Goal: Check status

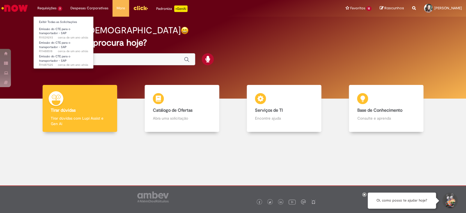
click at [49, 8] on li "Requisições 3 Exibir Todas as Solicitações Emissão do CTE para o transportador …" at bounding box center [49, 8] width 33 height 16
click at [61, 7] on li "Requisições 3 Exibir Todas as Solicitações Emissão do CTE para o transportador …" at bounding box center [49, 8] width 33 height 16
click at [52, 25] on li "Emissão do CTE para o transportador - SAP cerca de um ano atrás cerca de um ano…" at bounding box center [64, 31] width 60 height 13
click at [53, 21] on link "Exibir Todas as Solicitações" at bounding box center [64, 22] width 60 height 6
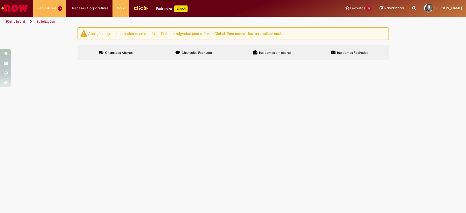
click at [191, 52] on span "Chamados Fechados" at bounding box center [197, 53] width 31 height 4
click at [0, 0] on td "Solucionado" at bounding box center [0, 0] width 0 height 0
click at [0, 0] on td "Valor referente a pagamento da tenda do mês de Setembro." at bounding box center [0, 0] width 0 height 0
click at [0, 0] on span "Valor referente a pagamento da tenda do mês de Setembro." at bounding box center [0, 0] width 0 height 0
click at [0, 0] on span "R13484316" at bounding box center [0, 0] width 0 height 0
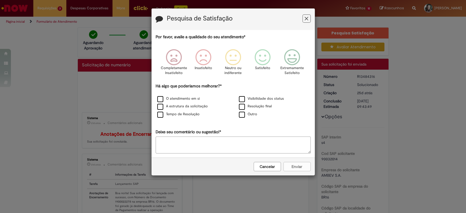
click at [306, 21] on icon "Feedback" at bounding box center [307, 19] width 4 height 6
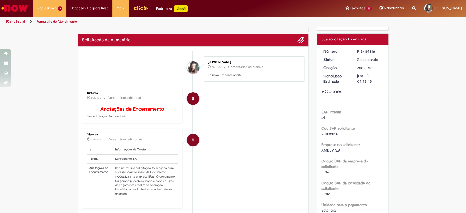
scroll to position [36, 0]
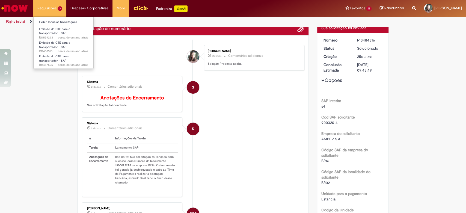
click at [50, 10] on li "Requisições 3 Exibir Todas as Solicitações Emissão do CTE para o transportador …" at bounding box center [49, 8] width 33 height 16
click at [61, 25] on li "Emissão do CTE para o transportador - SAP cerca de um ano atrás cerca de um ano…" at bounding box center [64, 31] width 60 height 13
click at [63, 23] on link "Exibir Todas as Solicitações" at bounding box center [64, 22] width 60 height 6
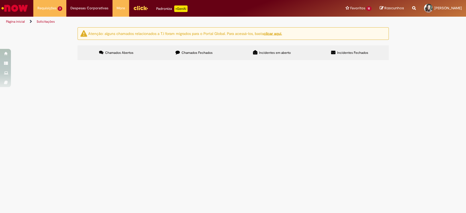
drag, startPoint x: 193, startPoint y: 59, endPoint x: 198, endPoint y: 50, distance: 10.6
click at [193, 58] on label "Chamados Fechados" at bounding box center [194, 52] width 78 height 15
click at [199, 49] on label "Chamados Fechados" at bounding box center [194, 52] width 78 height 15
click at [0, 0] on span "Solicitação de numerário" at bounding box center [0, 0] width 0 height 0
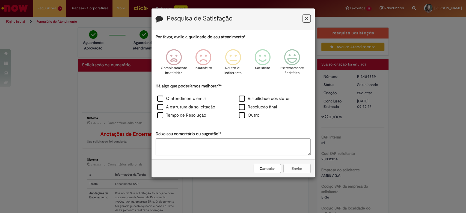
click at [308, 20] on button "Feedback" at bounding box center [307, 18] width 8 height 8
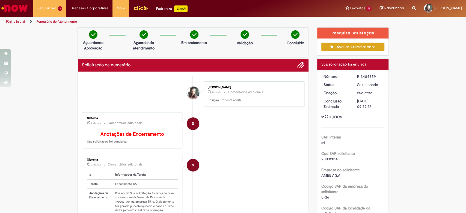
drag, startPoint x: 412, startPoint y: 97, endPoint x: 406, endPoint y: 97, distance: 5.7
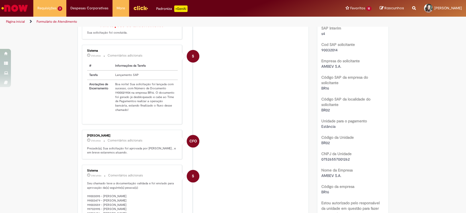
scroll to position [109, 0]
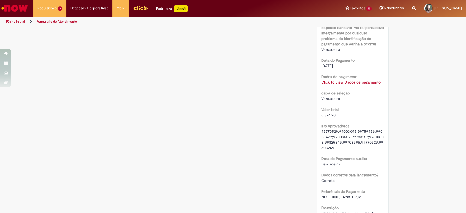
scroll to position [408, 0]
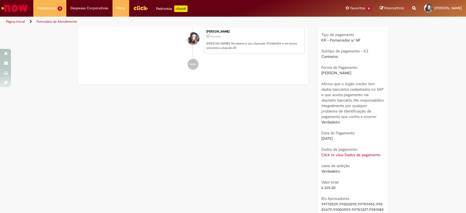
click at [343, 156] on link "Click to view Dados de pagamento" at bounding box center [350, 154] width 59 height 5
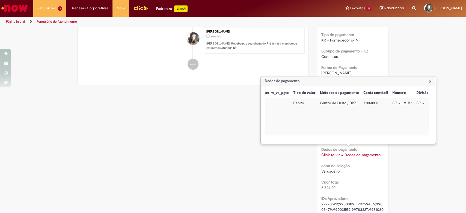
scroll to position [0, 24]
click at [369, 106] on td "72060801" at bounding box center [369, 116] width 29 height 37
copy td "72060801"
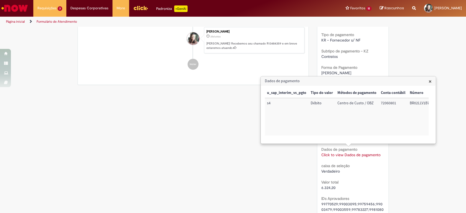
click at [431, 81] on span "×" at bounding box center [430, 81] width 3 height 7
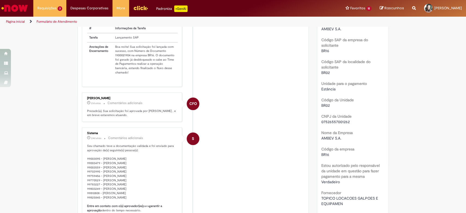
scroll to position [8, 0]
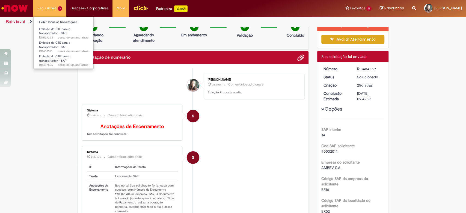
click at [53, 6] on li "Requisições 3 Exibir Todas as Solicitações Emissão do CTE para o transportador …" at bounding box center [49, 8] width 33 height 16
click at [48, 24] on link "Exibir Todas as Solicitações" at bounding box center [64, 22] width 60 height 6
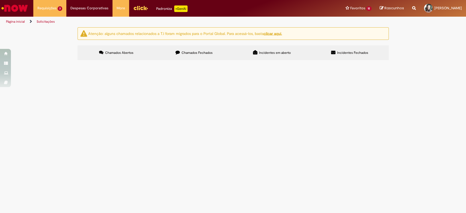
click at [198, 50] on label "Chamados Fechados" at bounding box center [194, 52] width 78 height 15
click at [0, 0] on span "Solicitação de numerário" at bounding box center [0, 0] width 0 height 0
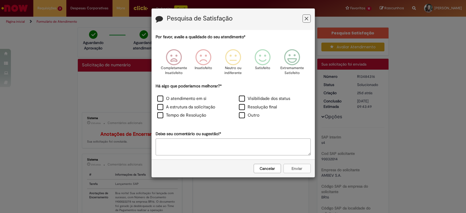
click at [308, 16] on icon "Feedback" at bounding box center [307, 19] width 4 height 6
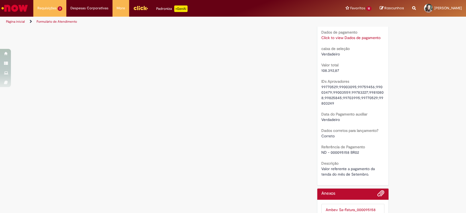
scroll to position [445, 0]
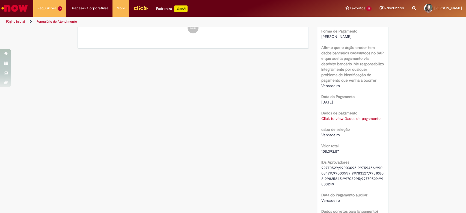
click at [347, 116] on link "Click to view Dados de pagamento" at bounding box center [350, 118] width 59 height 5
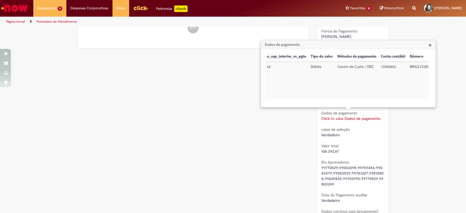
click at [389, 62] on td "72060801" at bounding box center [393, 80] width 29 height 37
click at [391, 65] on td "72060801" at bounding box center [393, 80] width 29 height 37
copy td "72060801"
